Goal: Information Seeking & Learning: Check status

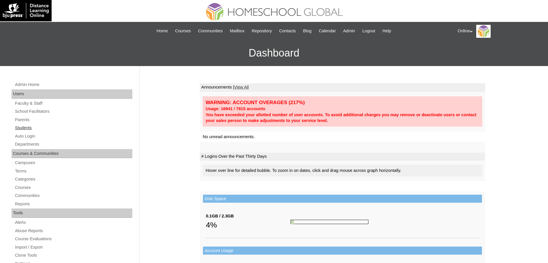
click at [26, 125] on link "Students" at bounding box center [73, 127] width 118 height 7
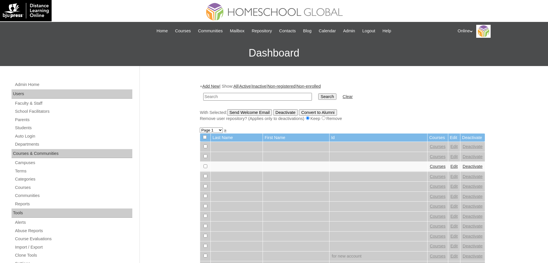
type input "p"
type input "layla"
click at [318, 93] on input "Search" at bounding box center [327, 96] width 18 height 6
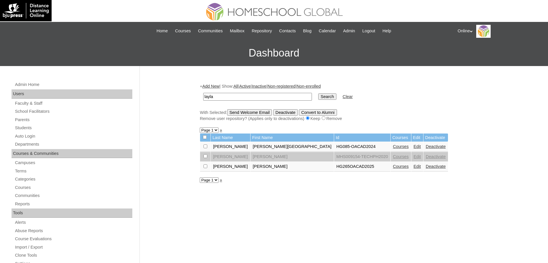
click at [393, 168] on link "Courses" at bounding box center [401, 166] width 16 height 5
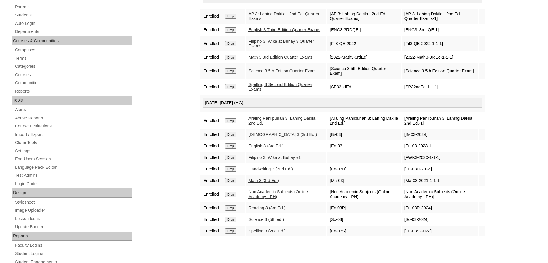
scroll to position [114, 0]
click at [271, 136] on link "[DEMOGRAPHIC_DATA] 3 (3rd Ed.)" at bounding box center [283, 133] width 68 height 5
